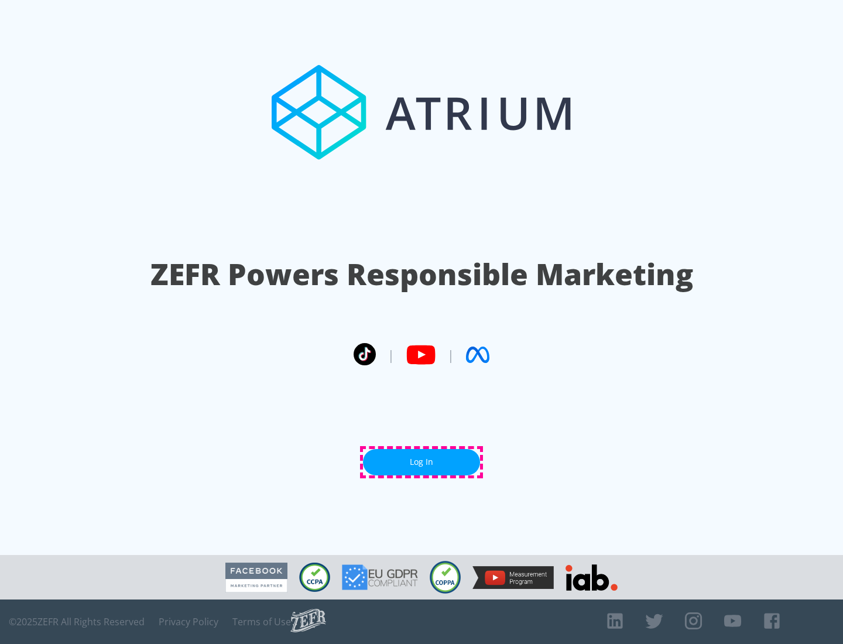
click at [421, 462] on link "Log In" at bounding box center [421, 462] width 117 height 26
